Goal: Information Seeking & Learning: Check status

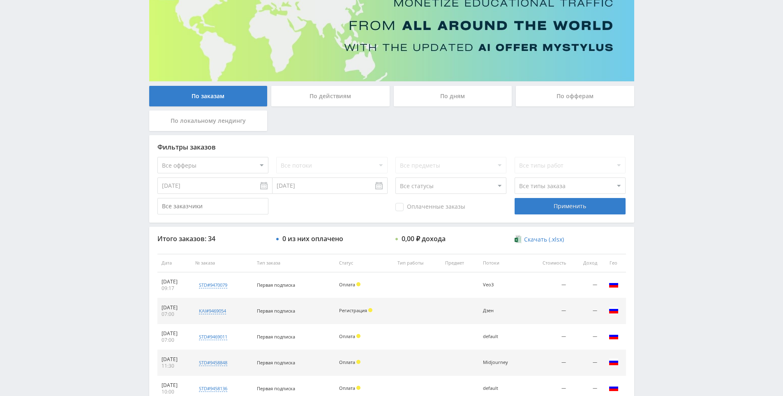
scroll to position [82, 0]
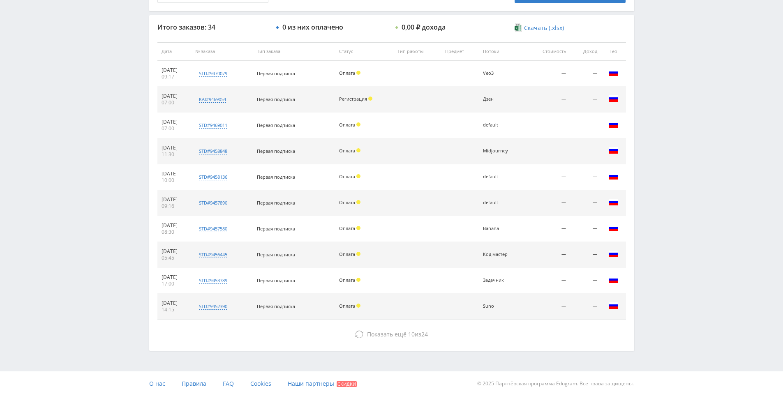
drag, startPoint x: 663, startPoint y: 356, endPoint x: 659, endPoint y: 374, distance: 18.9
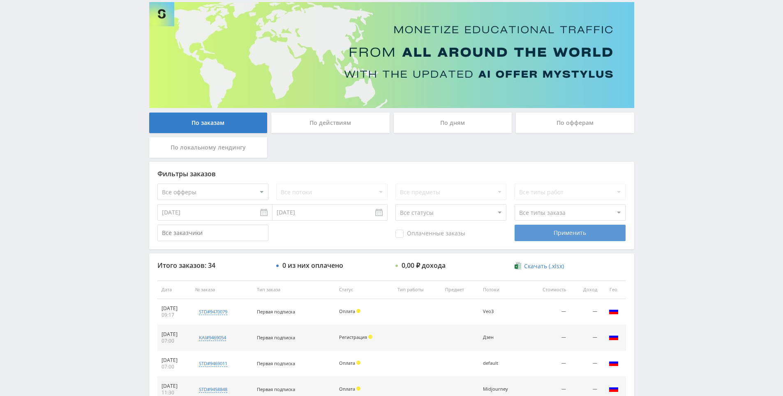
drag, startPoint x: 660, startPoint y: 360, endPoint x: 619, endPoint y: 256, distance: 112.2
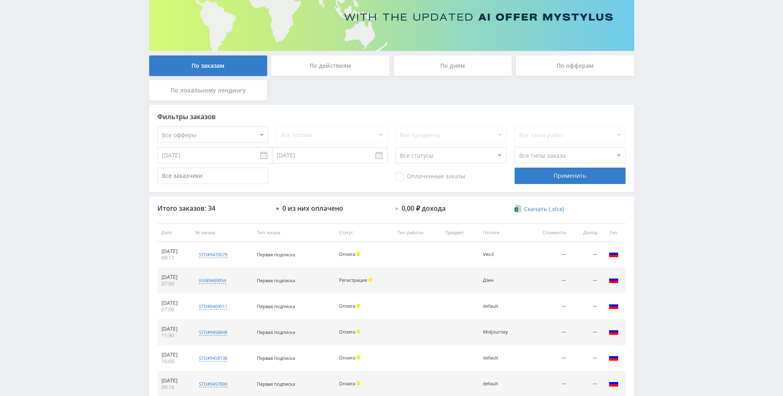
scroll to position [123, 0]
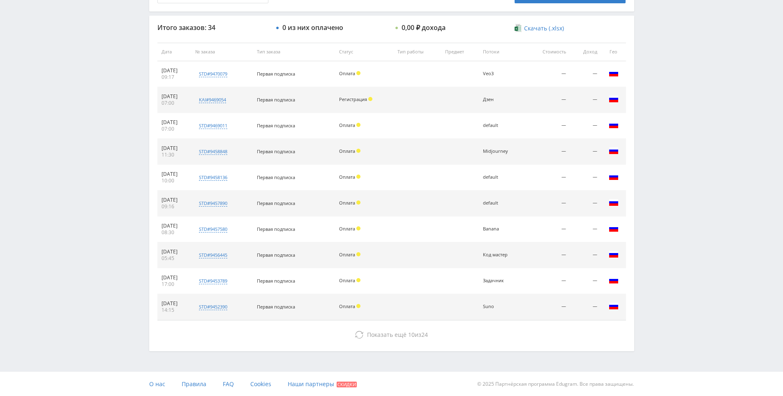
scroll to position [294, 0]
drag, startPoint x: 434, startPoint y: 199, endPoint x: 394, endPoint y: 318, distance: 125.8
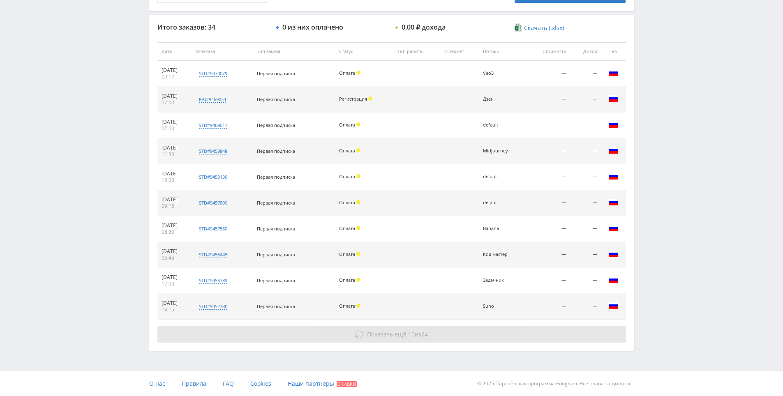
click at [391, 328] on button "Показать ещё 10 из 24" at bounding box center [391, 334] width 469 height 16
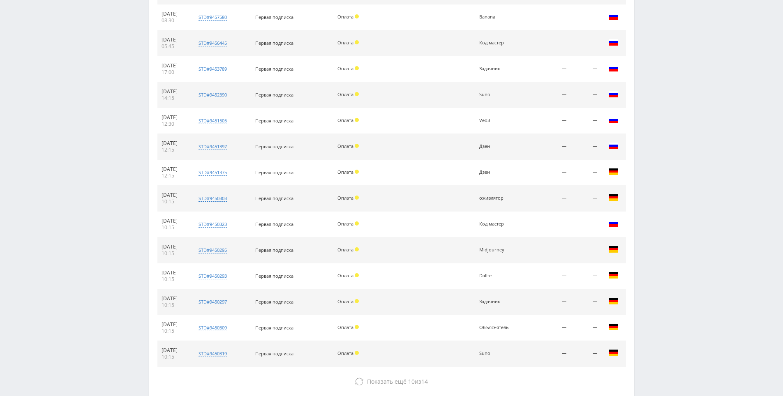
scroll to position [553, 0]
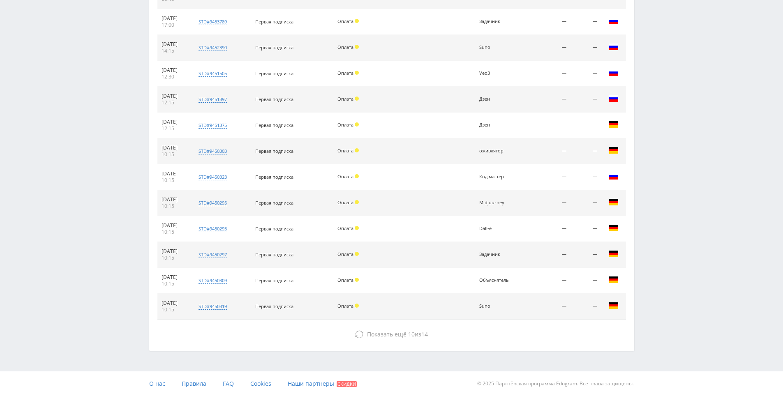
drag, startPoint x: 447, startPoint y: 215, endPoint x: 447, endPoint y: 278, distance: 63.7
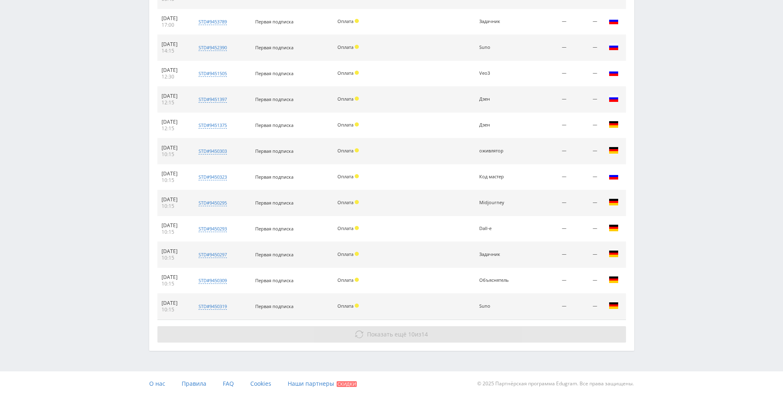
click at [385, 329] on button "Показать ещё 10 из 14" at bounding box center [391, 334] width 469 height 16
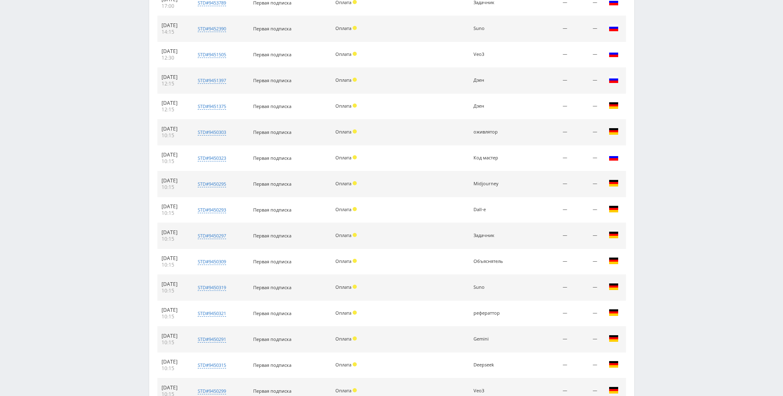
scroll to position [812, 0]
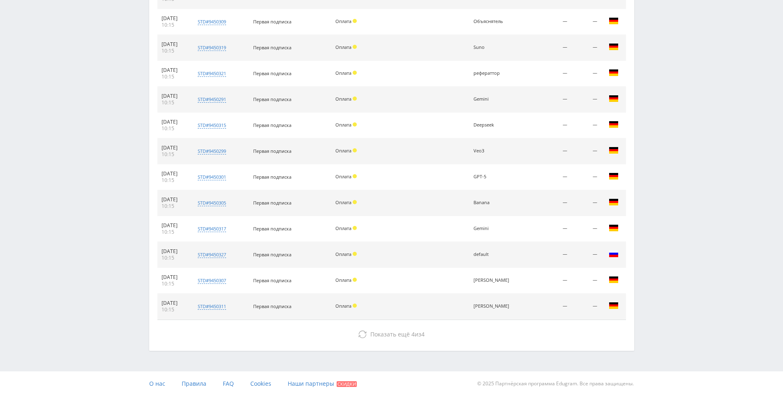
drag, startPoint x: 433, startPoint y: 204, endPoint x: 438, endPoint y: 319, distance: 114.8
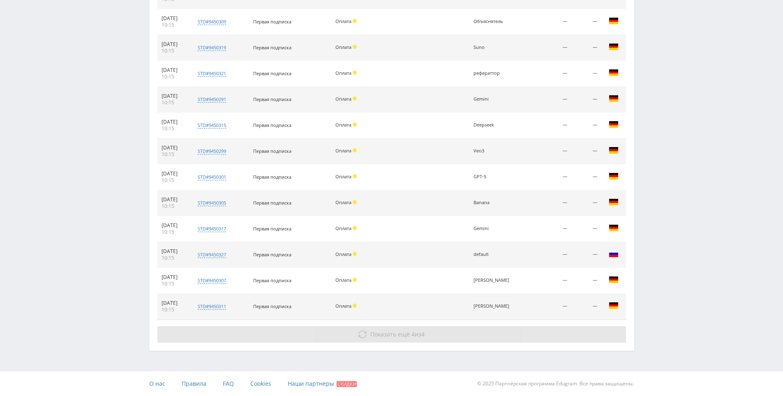
click at [411, 327] on button "Показать ещё 4 из 4" at bounding box center [391, 334] width 469 height 16
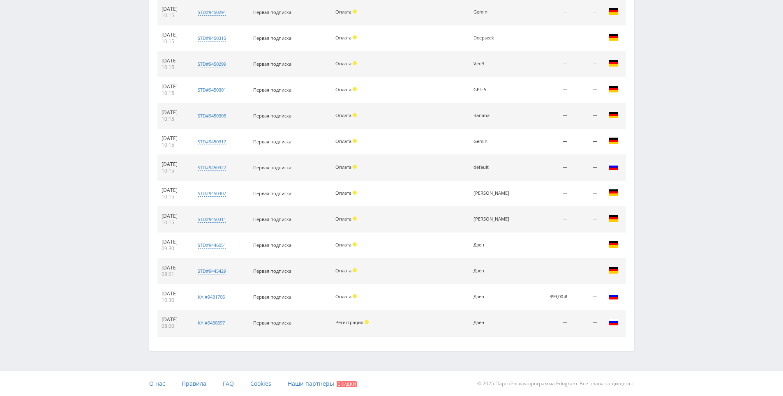
drag, startPoint x: 439, startPoint y: 250, endPoint x: 438, endPoint y: 325, distance: 74.8
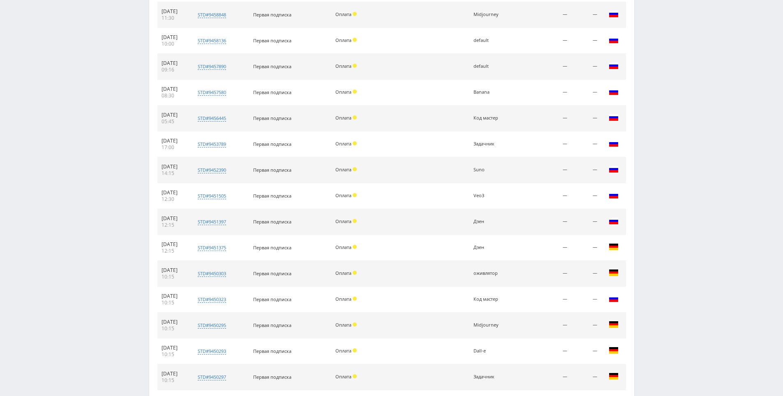
scroll to position [0, 0]
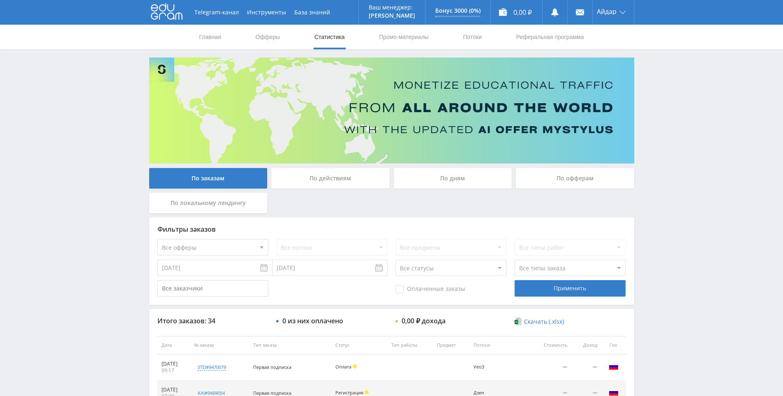
drag, startPoint x: 431, startPoint y: 292, endPoint x: 420, endPoint y: 168, distance: 124.2
drag, startPoint x: 393, startPoint y: 217, endPoint x: 384, endPoint y: 214, distance: 9.0
click at [360, 204] on div "По заказам По действиям По дням По офферам По локальному лендингу" at bounding box center [391, 192] width 489 height 49
drag, startPoint x: 360, startPoint y: 204, endPoint x: 334, endPoint y: 198, distance: 26.5
click at [333, 198] on div "По заказам По действиям По дням По офферам По локальному лендингу" at bounding box center [391, 192] width 489 height 49
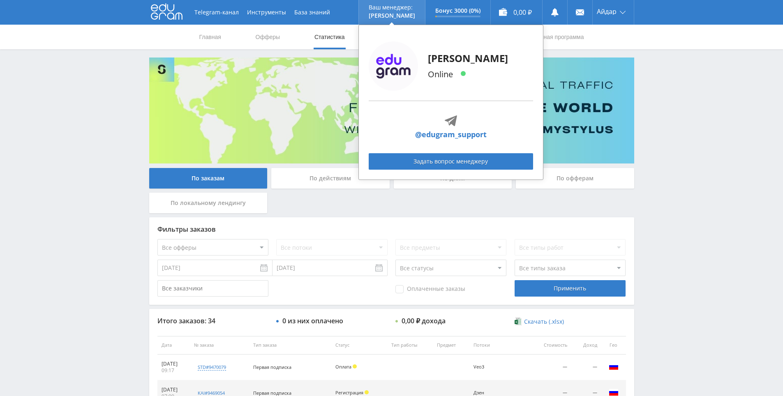
drag, startPoint x: 464, startPoint y: 231, endPoint x: 378, endPoint y: 2, distance: 244.4
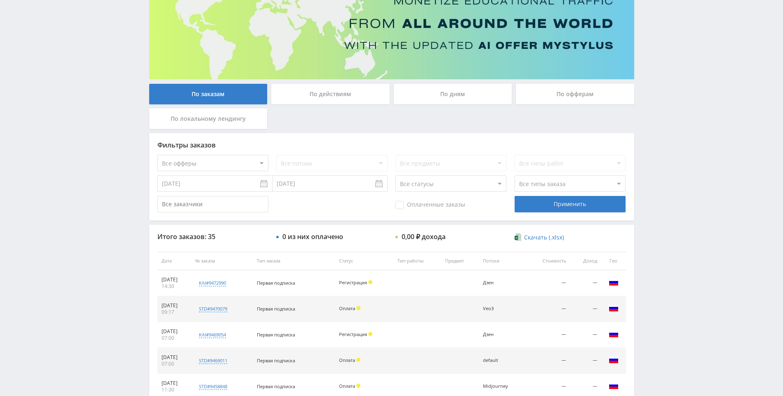
drag, startPoint x: 657, startPoint y: 295, endPoint x: 657, endPoint y: 286, distance: 8.6
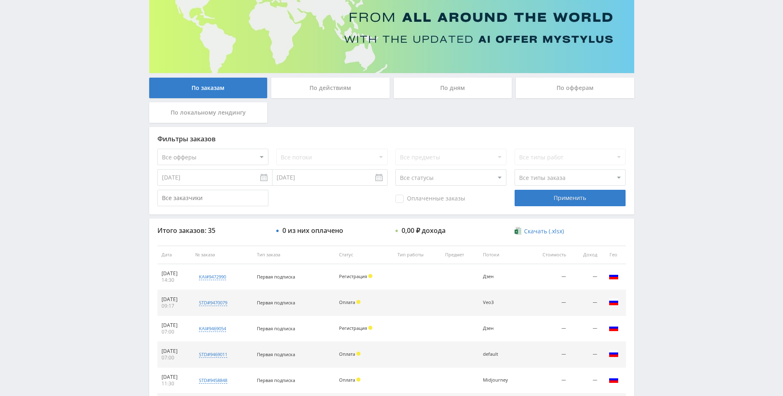
click at [661, 264] on div "Telegram-канал Инструменты База знаний Ваш менеджер: [PERSON_NAME] Online @edug…" at bounding box center [391, 255] width 783 height 690
drag, startPoint x: 661, startPoint y: 264, endPoint x: 660, endPoint y: 243, distance: 20.6
click at [660, 229] on div "Telegram-канал Инструменты База знаний Ваш менеджер: [PERSON_NAME] Online @edug…" at bounding box center [391, 255] width 783 height 690
click at [658, 231] on div "Telegram-канал Инструменты База знаний Ваш менеджер: [PERSON_NAME] Online @edug…" at bounding box center [391, 255] width 783 height 690
click at [653, 196] on div "Telegram-канал Инструменты База знаний Ваш менеджер: [PERSON_NAME] Online @edug…" at bounding box center [391, 255] width 783 height 690
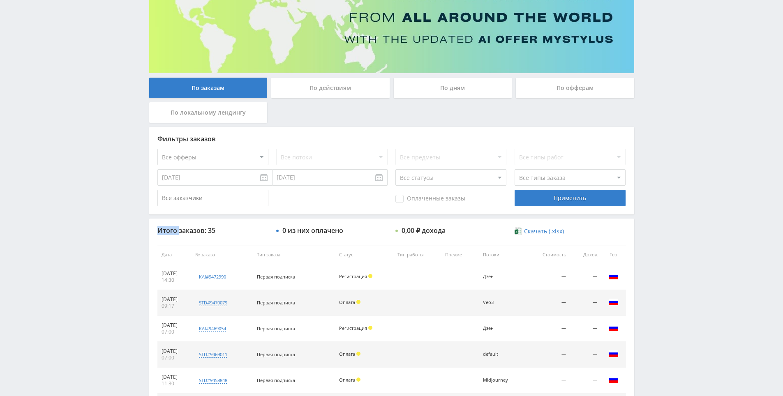
click at [653, 196] on div "Telegram-канал Инструменты База знаний Ваш менеджер: [PERSON_NAME] Online @edug…" at bounding box center [391, 255] width 783 height 690
click at [653, 181] on div "Telegram-канал Инструменты База знаний Ваш менеджер: [PERSON_NAME] Online @edug…" at bounding box center [391, 255] width 783 height 690
click at [635, 179] on div "По заказам По действиям По дням По офферам По локальному лендингу Фильтры заказ…" at bounding box center [391, 260] width 493 height 587
click at [656, 182] on div "Telegram-канал Инструменты База знаний Ваш менеджер: [PERSON_NAME] Online @edug…" at bounding box center [391, 255] width 783 height 690
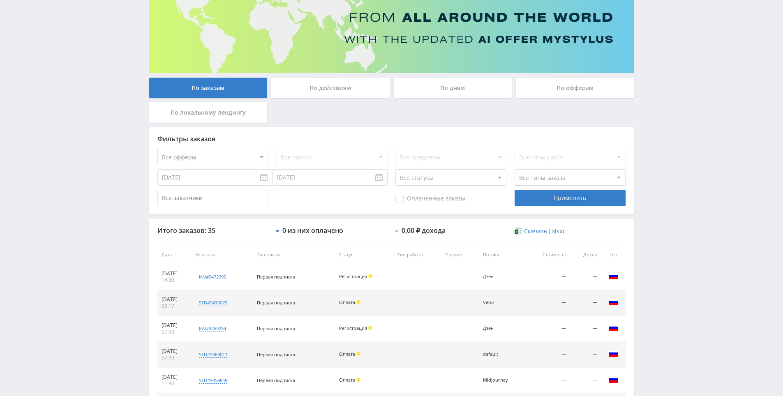
click at [656, 161] on div "Telegram-канал Инструменты База знаний Ваш менеджер: [PERSON_NAME] Online @edug…" at bounding box center [391, 255] width 783 height 690
drag, startPoint x: 656, startPoint y: 159, endPoint x: 657, endPoint y: 153, distance: 6.6
click at [657, 153] on div "Telegram-канал Инструменты База знаний Ваш менеджер: [PERSON_NAME] Online @edug…" at bounding box center [391, 255] width 783 height 690
click at [657, 134] on div "Telegram-канал Инструменты База знаний Ваш менеджер: [PERSON_NAME] Online @edug…" at bounding box center [391, 255] width 783 height 690
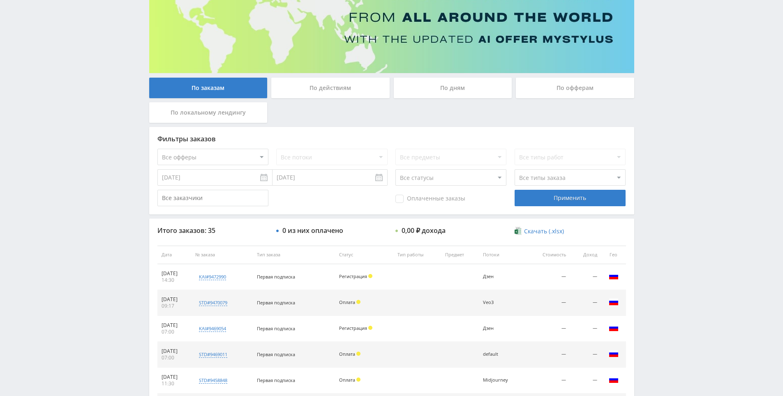
drag, startPoint x: 657, startPoint y: 134, endPoint x: 655, endPoint y: 123, distance: 10.4
click at [655, 123] on div "Telegram-канал Инструменты База знаний Ваш менеджер: [PERSON_NAME] Online @edug…" at bounding box center [391, 255] width 783 height 690
click at [654, 114] on div "Telegram-канал Инструменты База знаний Ваш менеджер: [PERSON_NAME] Online @edug…" at bounding box center [391, 255] width 783 height 690
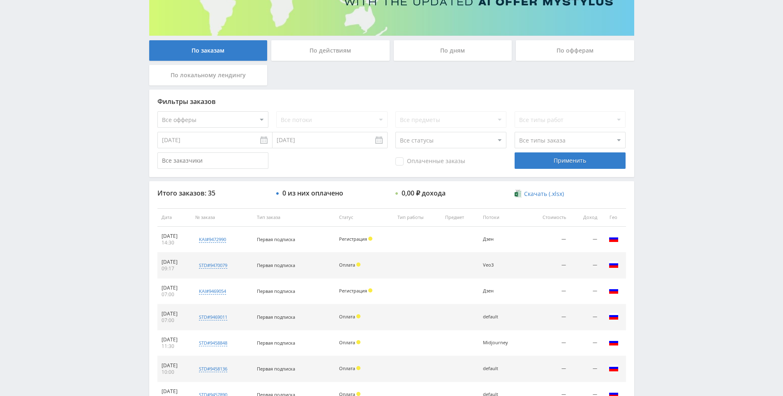
drag, startPoint x: 652, startPoint y: 138, endPoint x: 651, endPoint y: 155, distance: 16.9
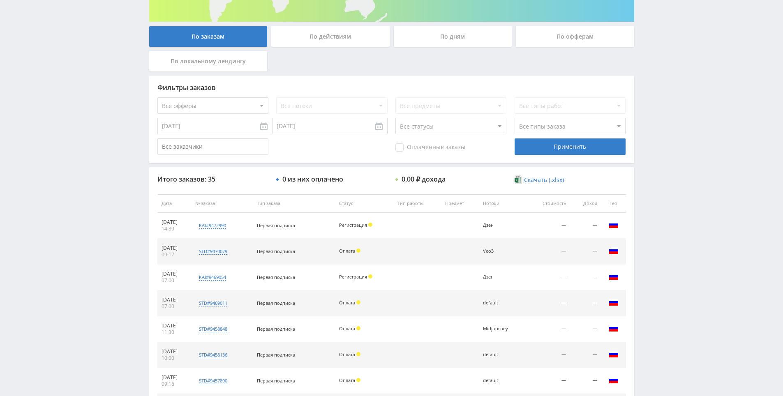
scroll to position [137, 0]
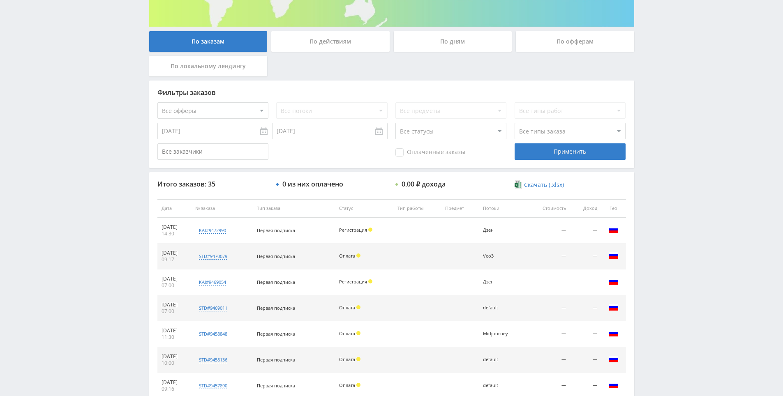
drag, startPoint x: 660, startPoint y: 173, endPoint x: 660, endPoint y: 158, distance: 14.8
drag, startPoint x: 682, startPoint y: 185, endPoint x: 670, endPoint y: 121, distance: 64.8
click at [670, 121] on div "Telegram-канал Инструменты База знаний Ваш менеджер: [PERSON_NAME] Online @edug…" at bounding box center [391, 208] width 783 height 690
click at [669, 100] on div "Telegram-канал Инструменты База знаний Ваш менеджер: [PERSON_NAME] Online @edug…" at bounding box center [391, 208] width 783 height 690
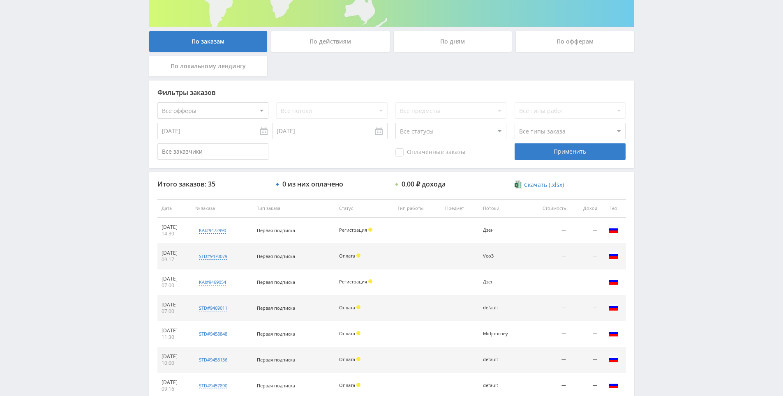
click at [669, 100] on div "Telegram-канал Инструменты База знаний Ваш менеджер: [PERSON_NAME] Online @edug…" at bounding box center [391, 208] width 783 height 690
click at [666, 77] on div "Telegram-канал Инструменты База знаний Ваш менеджер: [PERSON_NAME] Online @edug…" at bounding box center [391, 208] width 783 height 690
click at [658, 65] on div "Telegram-канал Инструменты База знаний Ваш менеджер: [PERSON_NAME] Online @edug…" at bounding box center [391, 208] width 783 height 690
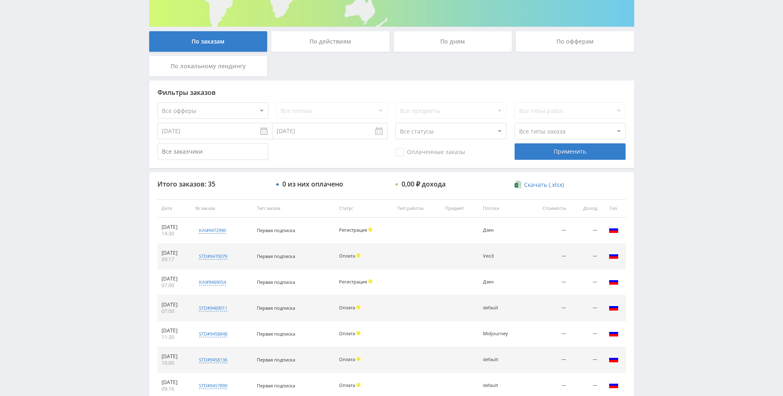
click at [658, 65] on div "Telegram-канал Инструменты База знаний Ваш менеджер: [PERSON_NAME] Online @edug…" at bounding box center [391, 208] width 783 height 690
click at [658, 68] on div "Telegram-канал Инструменты База знаний Ваш менеджер: [PERSON_NAME] Online @edug…" at bounding box center [391, 208] width 783 height 690
click at [655, 62] on div "Telegram-канал Инструменты База знаний Ваш менеджер: [PERSON_NAME] Online @edug…" at bounding box center [391, 208] width 783 height 690
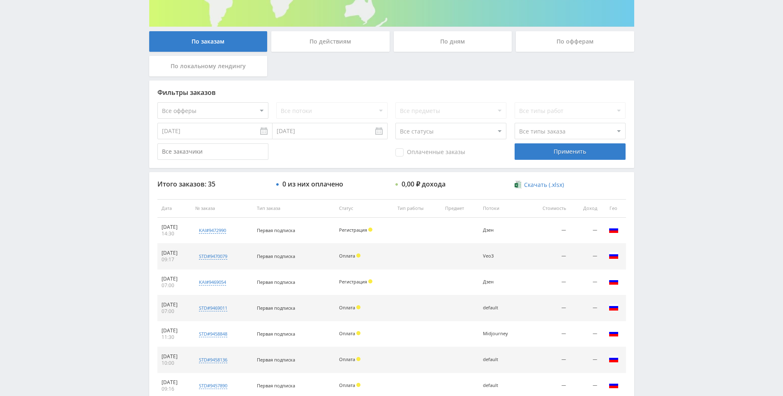
click at [649, 56] on div "Telegram-канал Инструменты База знаний Ваш менеджер: [PERSON_NAME] Online @edug…" at bounding box center [391, 208] width 783 height 690
click at [647, 89] on div "Telegram-канал Инструменты База знаний Ваш менеджер: [PERSON_NAME] Online @edug…" at bounding box center [391, 208] width 783 height 690
click at [647, 96] on div "Telegram-канал Инструменты База знаний Ваш менеджер: [PERSON_NAME] Online @edug…" at bounding box center [391, 208] width 783 height 690
drag, startPoint x: 647, startPoint y: 96, endPoint x: 644, endPoint y: 86, distance: 10.1
click at [642, 72] on div "Telegram-канал Инструменты База знаний Ваш менеджер: [PERSON_NAME] Online @edug…" at bounding box center [391, 208] width 783 height 690
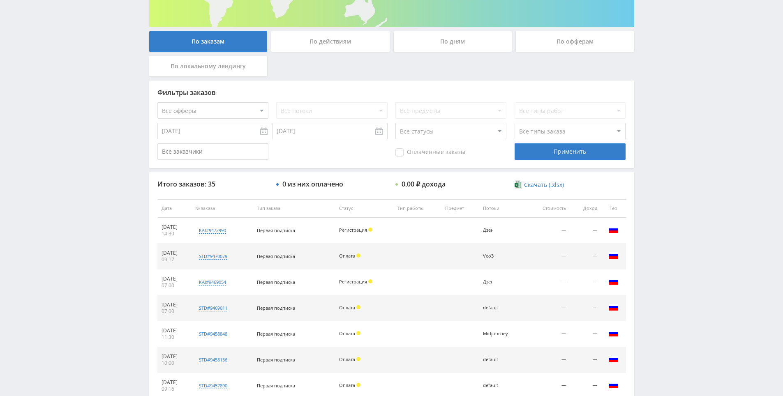
click at [642, 72] on div "Telegram-канал Инструменты База знаний Ваш менеджер: [PERSON_NAME] Online @edug…" at bounding box center [391, 208] width 783 height 690
drag, startPoint x: 642, startPoint y: 72, endPoint x: 642, endPoint y: 61, distance: 11.1
click at [642, 61] on div "Telegram-канал Инструменты База знаний Ваш менеджер: [PERSON_NAME] Online @edug…" at bounding box center [391, 208] width 783 height 690
click at [675, 158] on div "Telegram-канал Инструменты База знаний Ваш менеджер: [PERSON_NAME] Online @edug…" at bounding box center [391, 208] width 783 height 690
click at [675, 159] on div "Telegram-канал Инструменты База знаний Ваш менеджер: [PERSON_NAME] Online @edug…" at bounding box center [391, 208] width 783 height 690
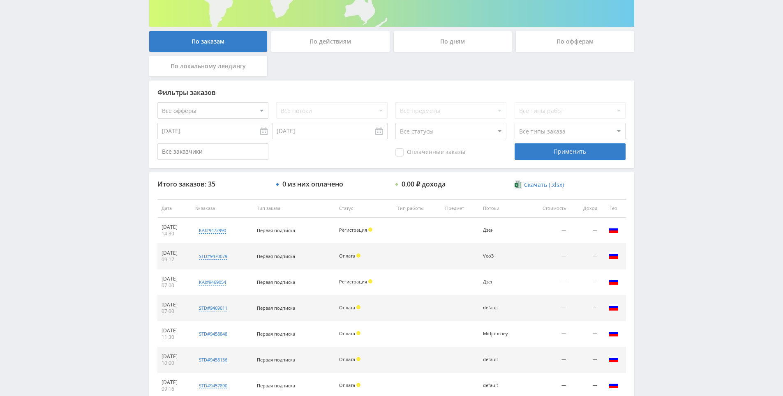
click at [672, 140] on div "Telegram-канал Инструменты База знаний Ваш менеджер: [PERSON_NAME] Online @edug…" at bounding box center [391, 208] width 783 height 690
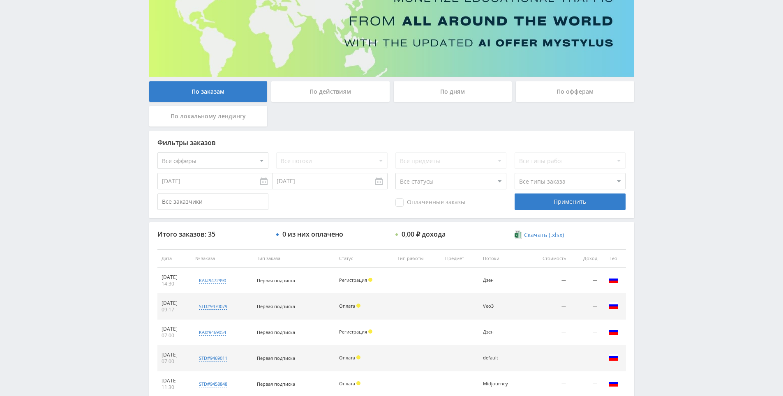
drag, startPoint x: 670, startPoint y: 157, endPoint x: 672, endPoint y: 176, distance: 19.4
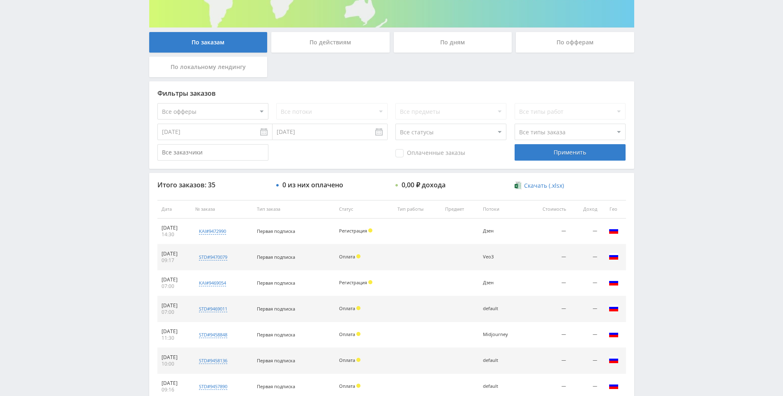
drag, startPoint x: 677, startPoint y: 158, endPoint x: 677, endPoint y: 149, distance: 9.0
click at [677, 114] on div "Telegram-канал Инструменты База знаний Ваш менеджер: [PERSON_NAME] Online @edug…" at bounding box center [391, 209] width 783 height 690
click at [682, 83] on div "Telegram-канал Инструменты База знаний Ваш менеджер: [PERSON_NAME] Online @edug…" at bounding box center [391, 209] width 783 height 690
drag, startPoint x: 682, startPoint y: 83, endPoint x: 683, endPoint y: 70, distance: 12.4
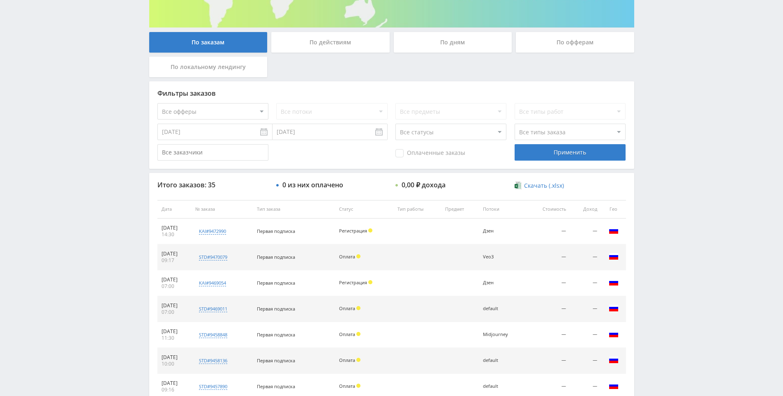
click at [683, 70] on div "Telegram-канал Инструменты База знаний Ваш менеджер: [PERSON_NAME] Online @edug…" at bounding box center [391, 209] width 783 height 690
drag, startPoint x: 683, startPoint y: 70, endPoint x: 681, endPoint y: 56, distance: 14.2
click at [681, 56] on div "Telegram-канал Инструменты База знаний Ваш менеджер: [PERSON_NAME] Online @edug…" at bounding box center [391, 209] width 783 height 690
